Goal: Task Accomplishment & Management: Complete application form

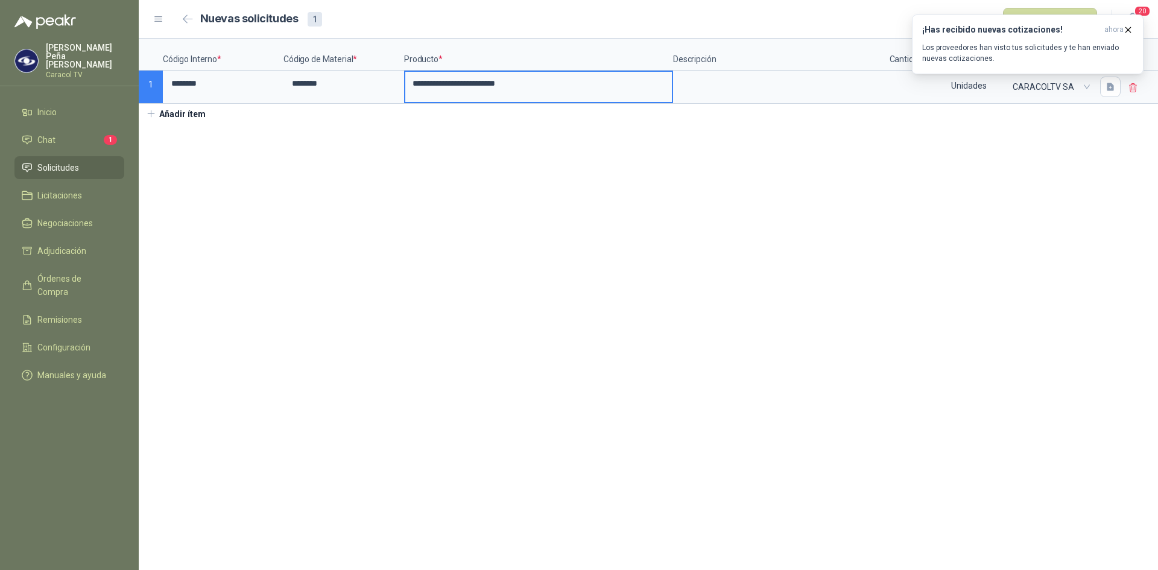
click at [1138, 85] on icon at bounding box center [1133, 88] width 11 height 11
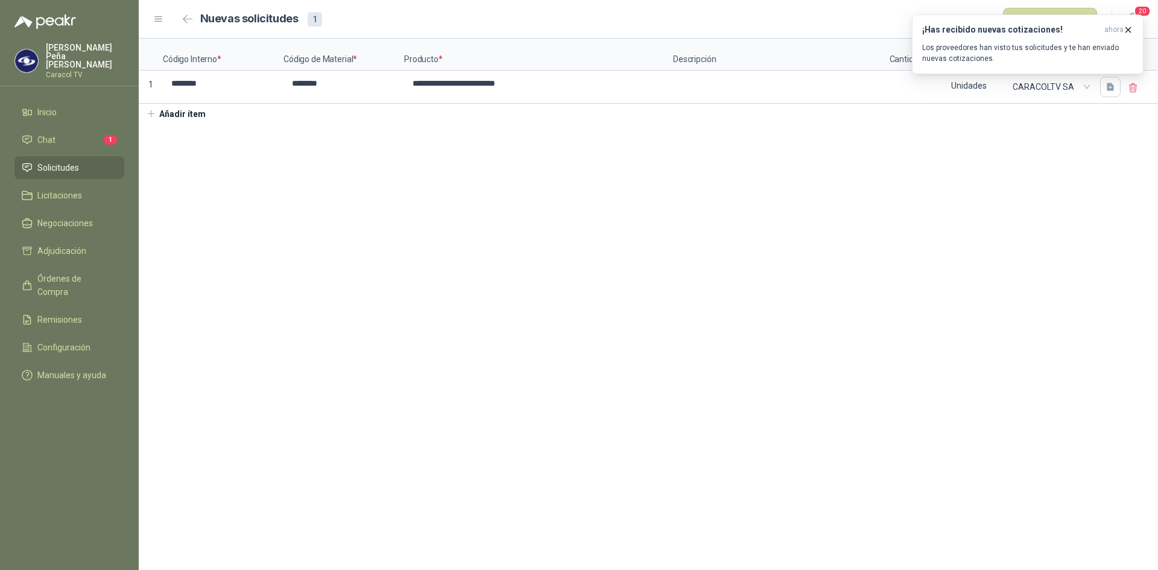
click at [1100, 74] on div "¡Has recibido nuevas cotizaciones! ahora Los proveedores han visto tus solicitu…" at bounding box center [1028, 44] width 232 height 60
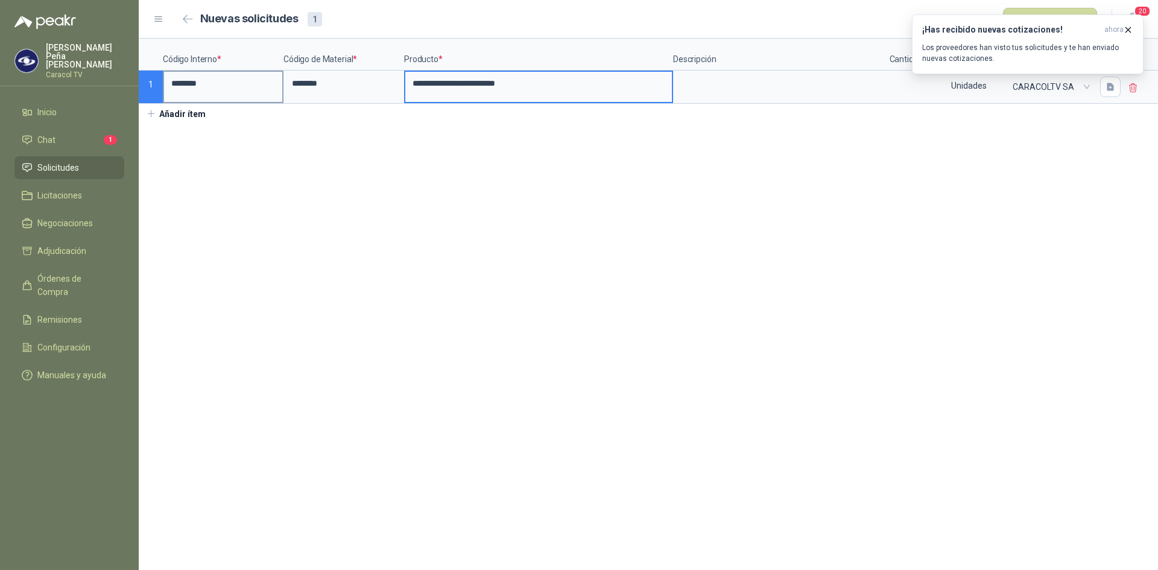
drag, startPoint x: 559, startPoint y: 86, endPoint x: 256, endPoint y: 97, distance: 303.6
click at [261, 96] on div "**********" at bounding box center [648, 71] width 1019 height 65
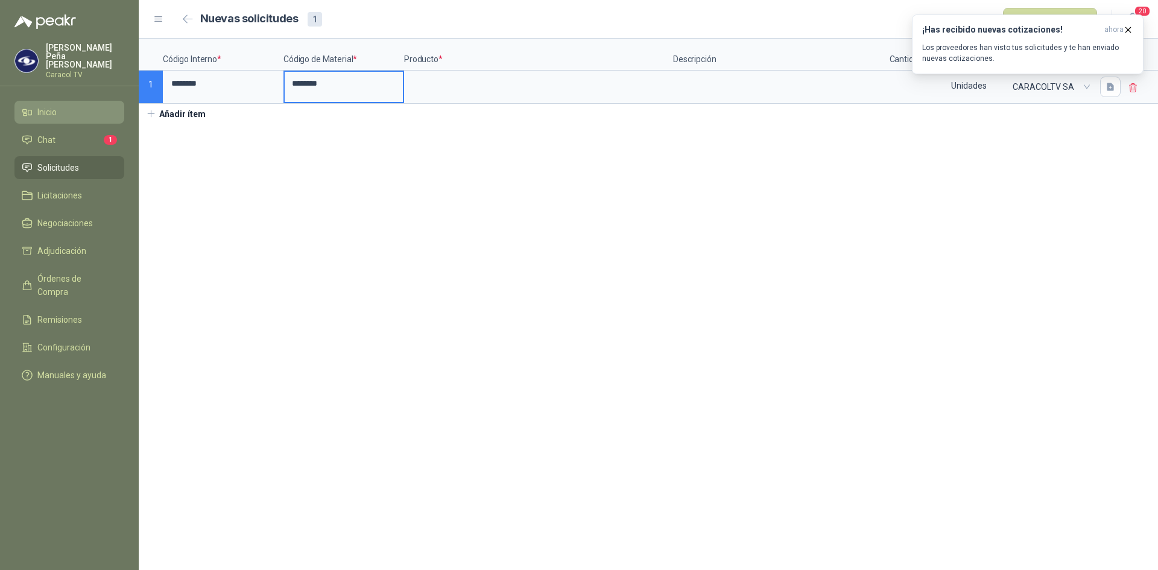
drag, startPoint x: 346, startPoint y: 85, endPoint x: 114, endPoint y: 93, distance: 231.8
click at [119, 91] on div "[PERSON_NAME] Caracol TV Inicio Chat 1 Solicitudes Licitaciones Negociaciones A…" at bounding box center [579, 285] width 1158 height 570
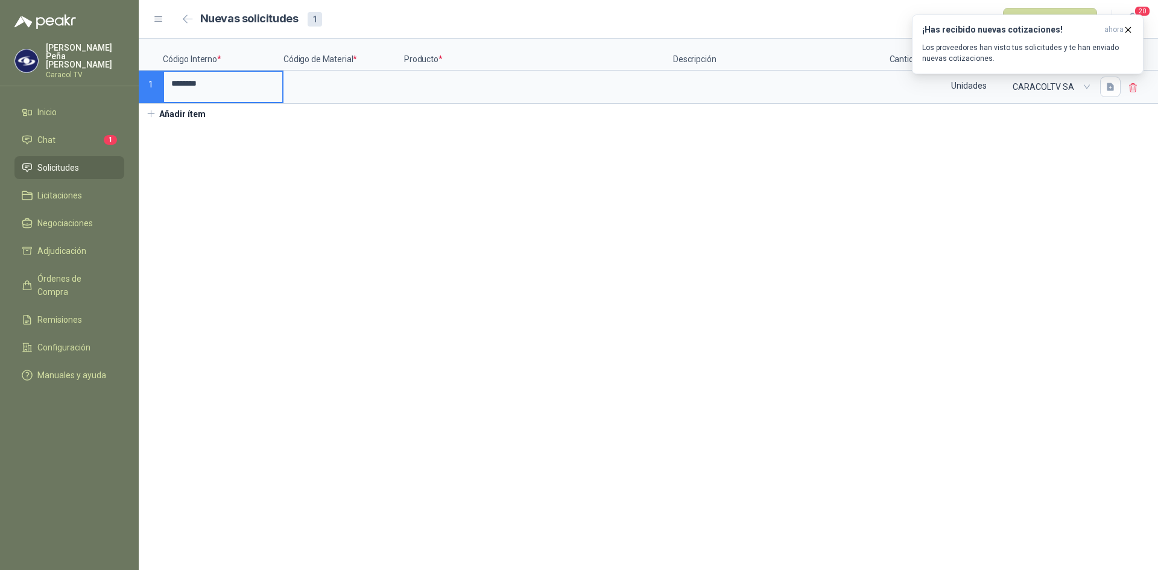
drag, startPoint x: 238, startPoint y: 79, endPoint x: 86, endPoint y: 87, distance: 152.2
click at [90, 85] on div "[PERSON_NAME] Caracol TV Inicio Chat 1 Solicitudes Licitaciones Negociaciones A…" at bounding box center [579, 285] width 1158 height 570
click at [279, 175] on section "Código Interno * Código de Material * Producto * Descripción Cantidad * Medida …" at bounding box center [648, 304] width 1019 height 531
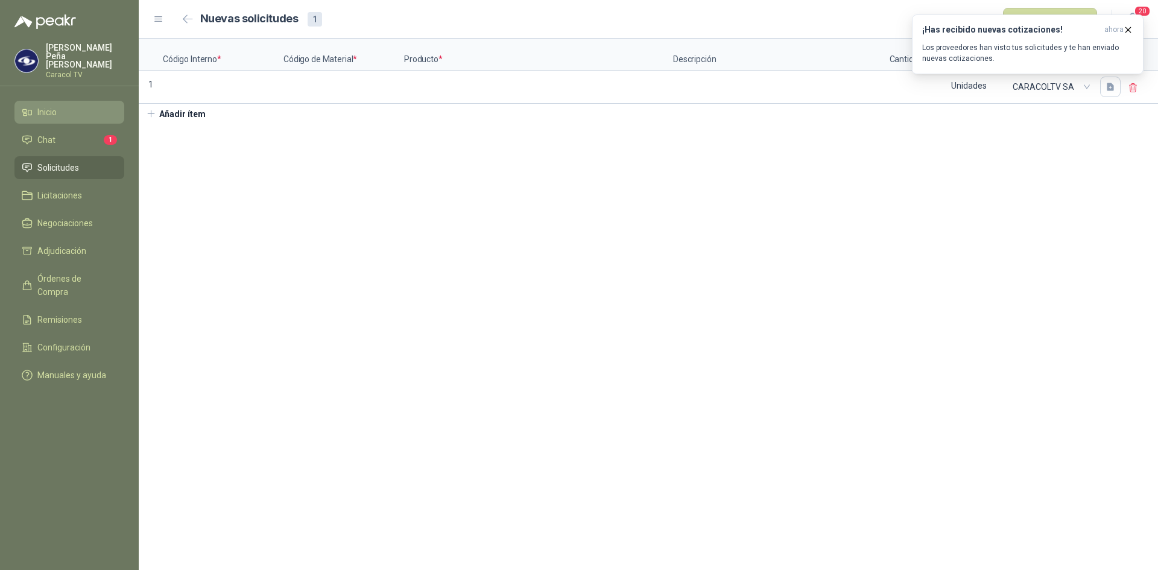
click at [45, 111] on link "Inicio" at bounding box center [69, 112] width 110 height 23
